Goal: Task Accomplishment & Management: Use online tool/utility

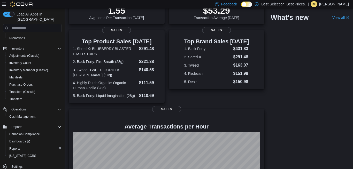
scroll to position [105, 0]
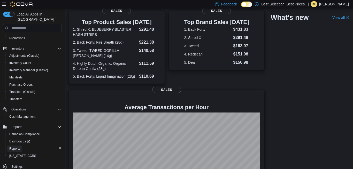
click at [18, 147] on span "Reports" at bounding box center [14, 149] width 11 height 4
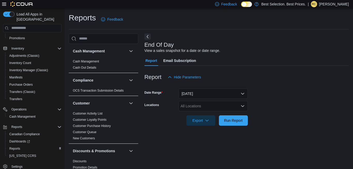
click at [205, 107] on div "All Locations" at bounding box center [213, 106] width 69 height 10
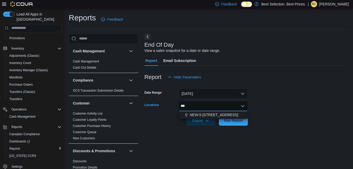
type input "***"
click at [218, 117] on span "NEW-5-[STREET_ADDRESS]" at bounding box center [214, 114] width 49 height 5
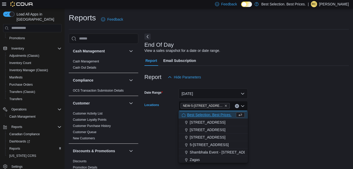
click at [316, 113] on div at bounding box center [247, 113] width 204 height 4
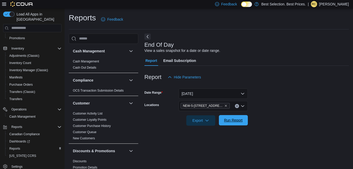
click at [233, 121] on span "Run Report" at bounding box center [233, 120] width 19 height 5
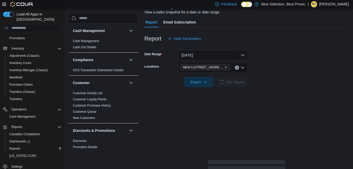
scroll to position [79, 0]
